Goal: Find specific page/section: Find specific page/section

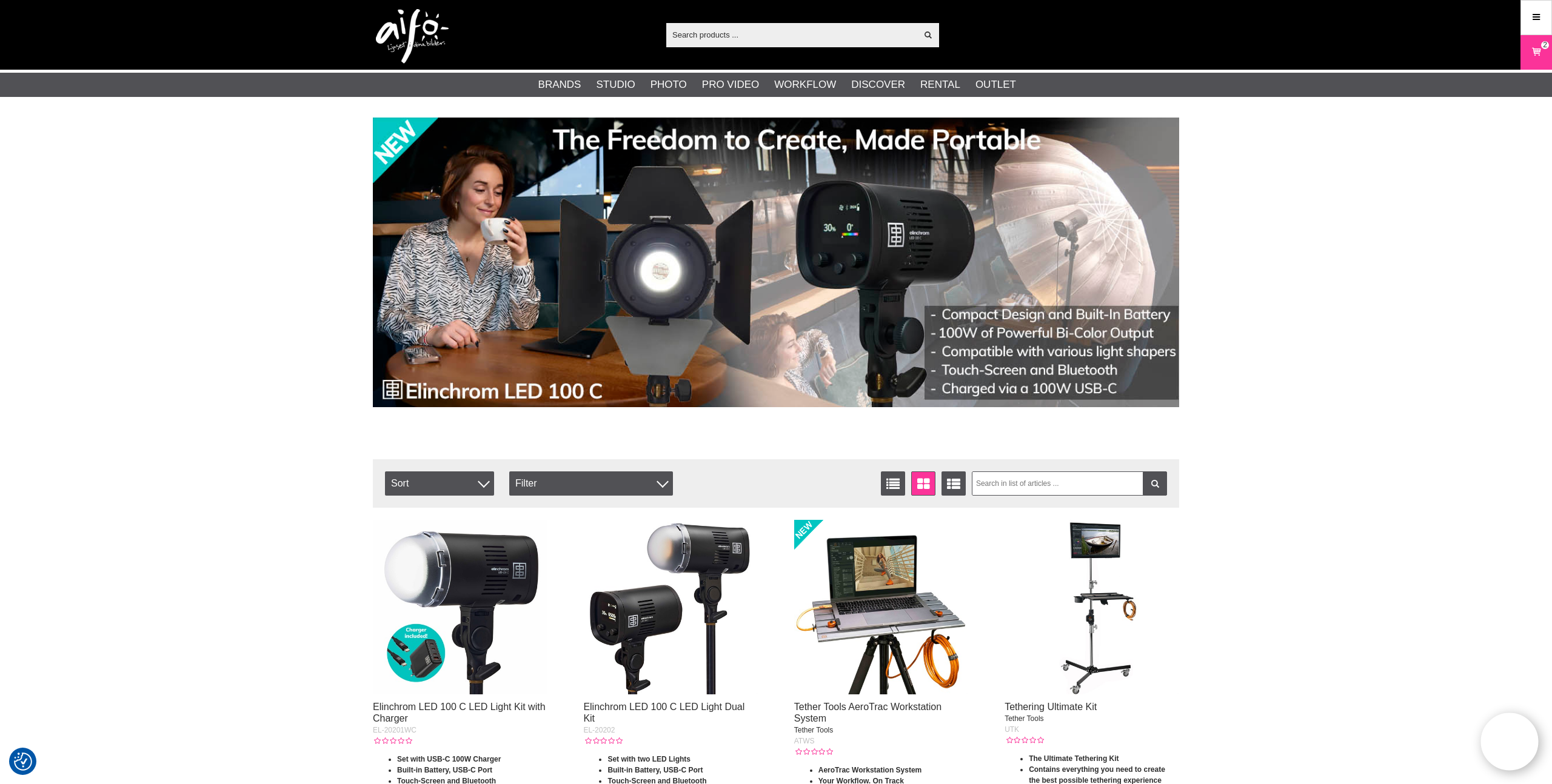
click at [710, 35] on input "text" at bounding box center [791, 34] width 250 height 18
paste input "CUC10RTG2B-ORG"
type input "CUC10RTG2B-ORG"
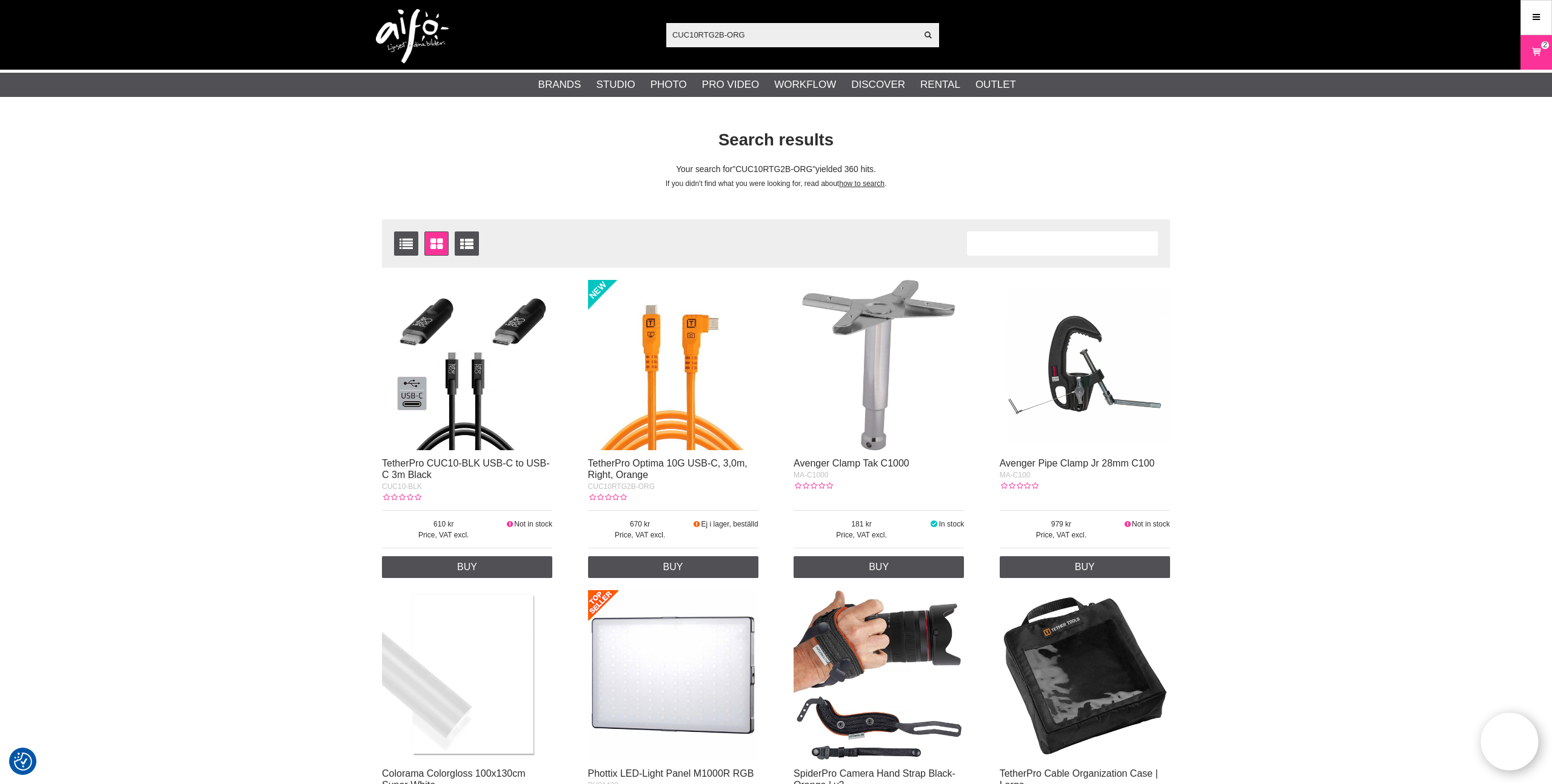
click at [677, 414] on img at bounding box center [673, 365] width 170 height 170
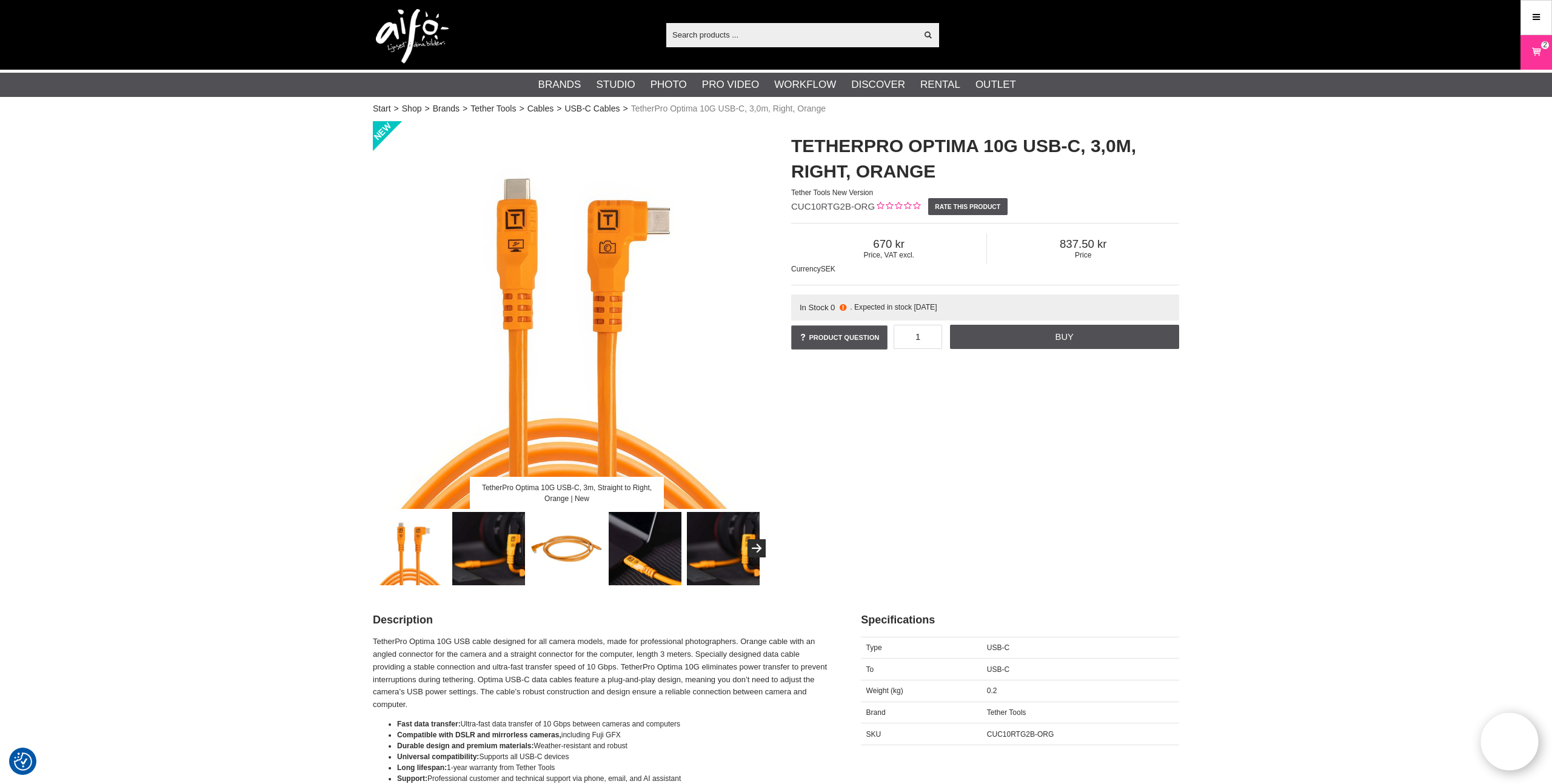
scroll to position [3, 0]
